Goal: Communication & Community: Answer question/provide support

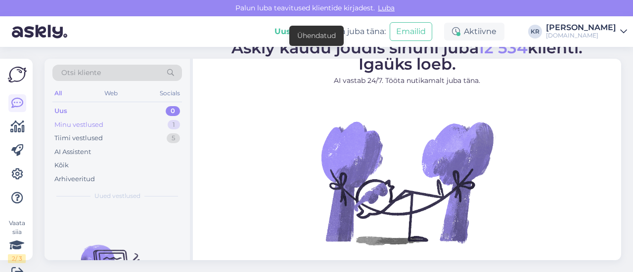
click at [125, 126] on div "Minu vestlused 1" at bounding box center [117, 125] width 130 height 14
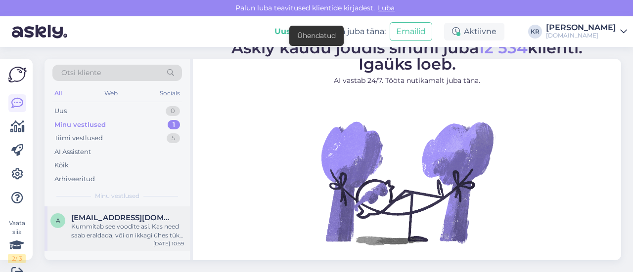
click at [128, 223] on div "Kummitab see voodite asi. Kas need saab eraldada, või on ikkagi ühes tükis kahe…" at bounding box center [127, 231] width 113 height 18
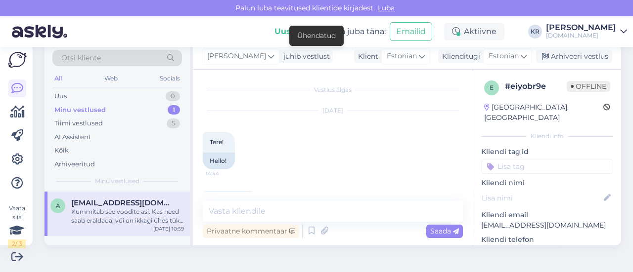
scroll to position [2767, 0]
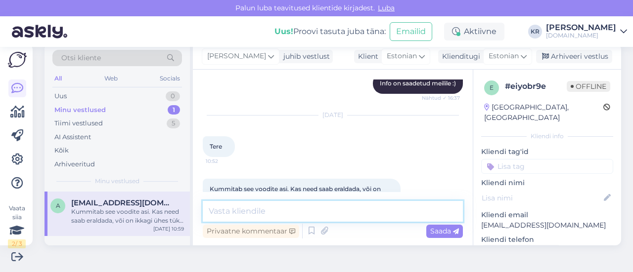
click at [238, 204] on textarea at bounding box center [333, 211] width 260 height 21
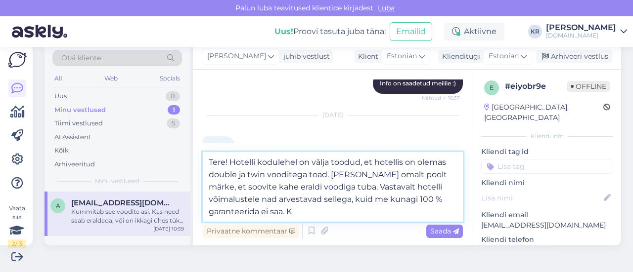
type textarea "Tere! Hotelli kodulehel on välja toodud, et hotellis on olemas double ja twin v…"
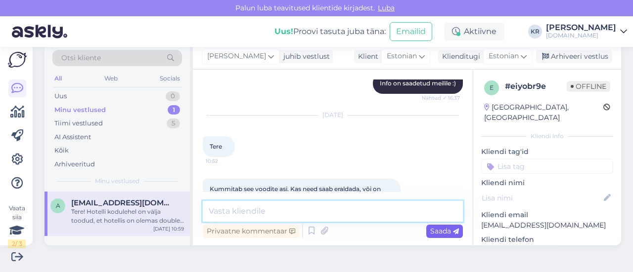
scroll to position [2845, 0]
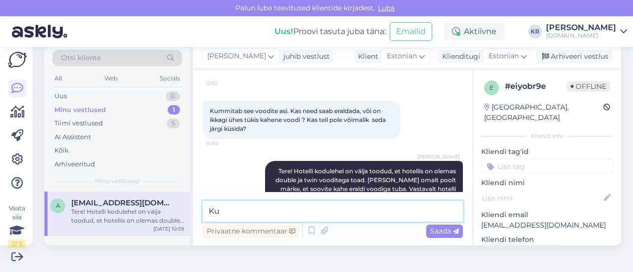
type textarea "K"
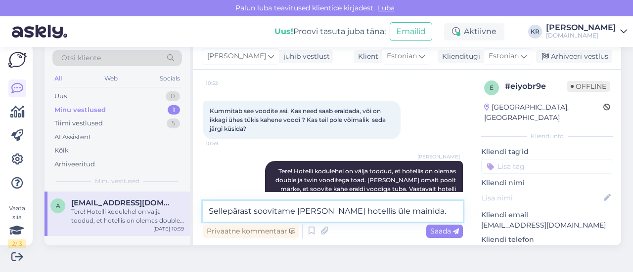
type textarea "Sellepärast soovitame [PERSON_NAME] hotellis üle mainida."
click at [412, 209] on textarea "Sellepärast soovitame [PERSON_NAME] hotellis üle mainida." at bounding box center [333, 211] width 260 height 21
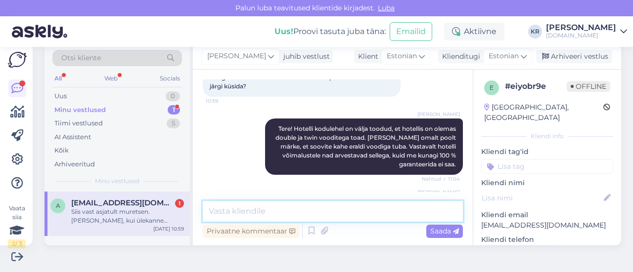
scroll to position [2939, 0]
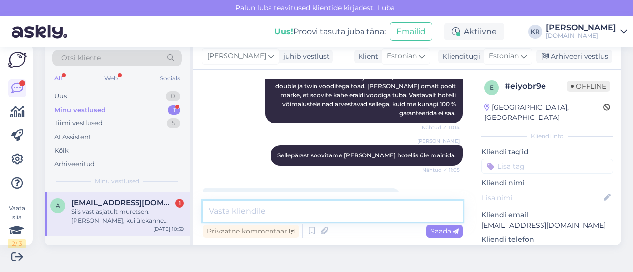
click at [312, 211] on textarea at bounding box center [333, 211] width 260 height 21
type textarea "Teeme nii :)"
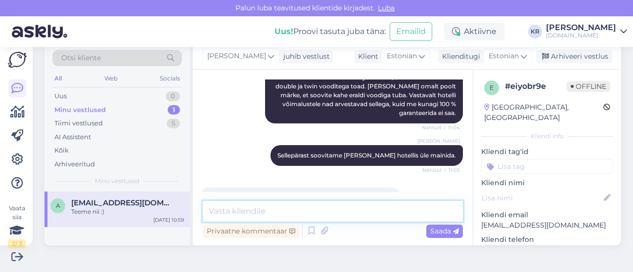
scroll to position [2982, 0]
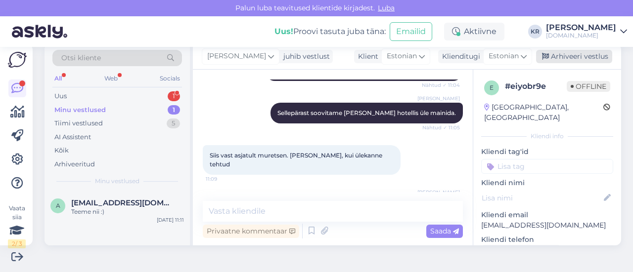
click at [551, 53] on div "Arhiveeri vestlus" at bounding box center [574, 56] width 76 height 13
